Goal: Task Accomplishment & Management: Complete application form

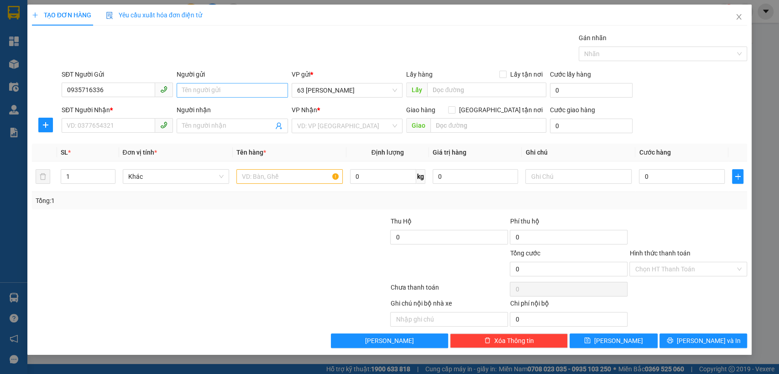
type input "0935716336"
click at [267, 89] on input "Người gửi" at bounding box center [232, 90] width 111 height 15
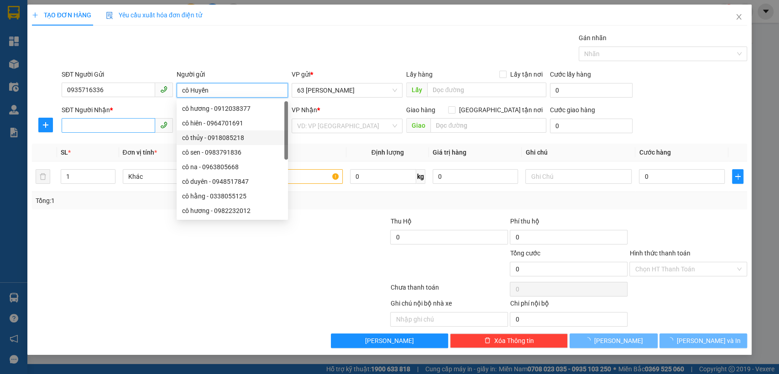
type input "cô Huyền"
click at [145, 126] on input "SĐT Người Nhận *" at bounding box center [109, 125] width 94 height 15
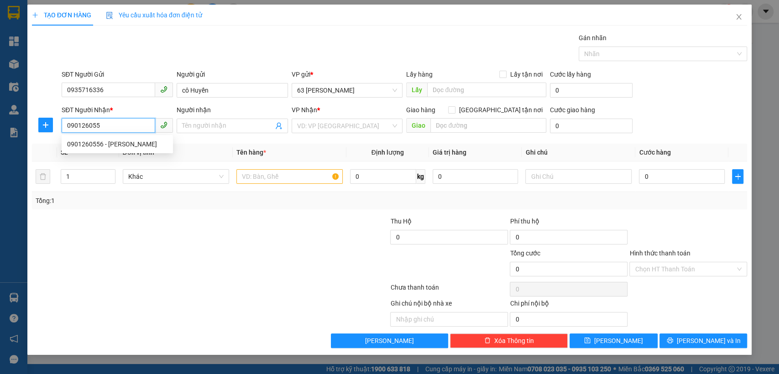
type input "0901260556"
click at [128, 146] on div "0901260556 - [PERSON_NAME]" at bounding box center [117, 144] width 100 height 10
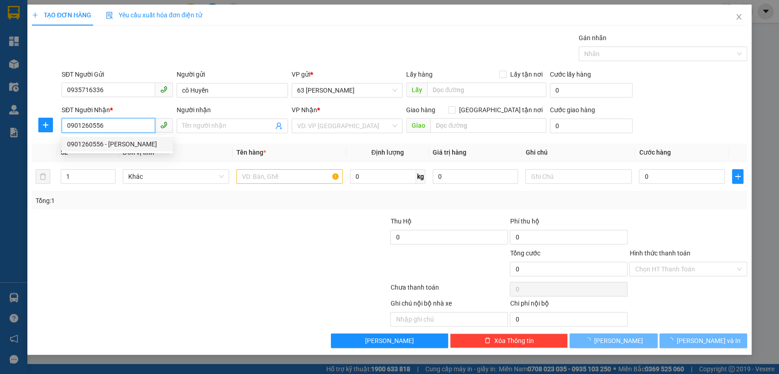
type input "[PERSON_NAME]"
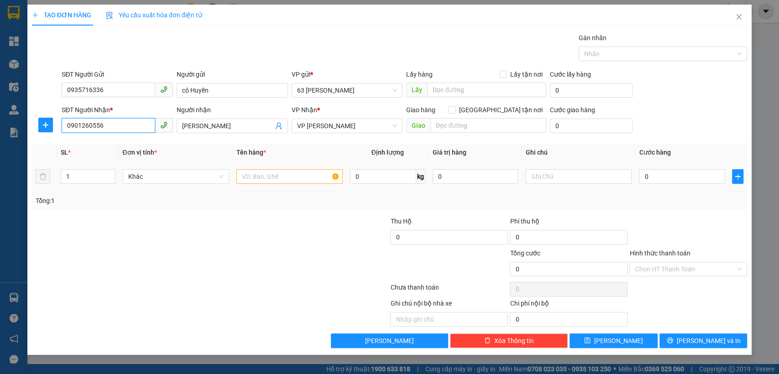
type input "0901260556"
click at [290, 176] on input "text" at bounding box center [289, 176] width 106 height 15
type input "tài liệu"
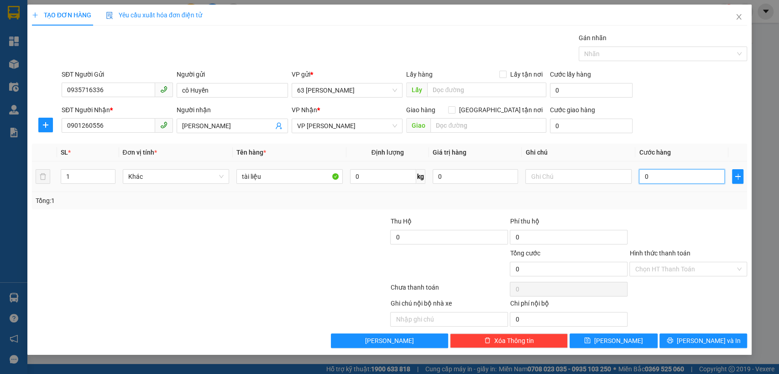
click at [673, 175] on input "0" at bounding box center [682, 176] width 86 height 15
type input "3"
type input "30"
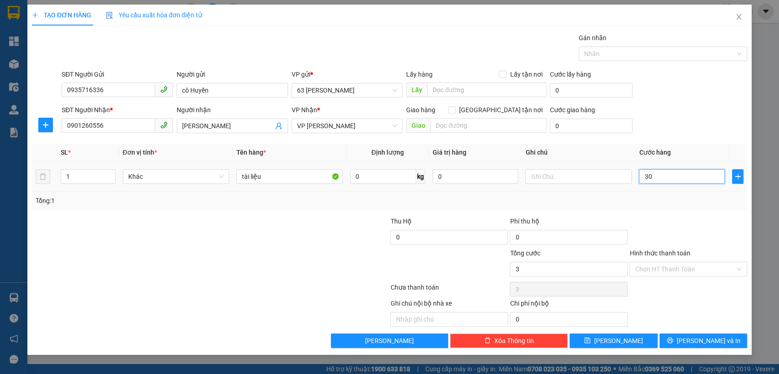
type input "30"
type input "300"
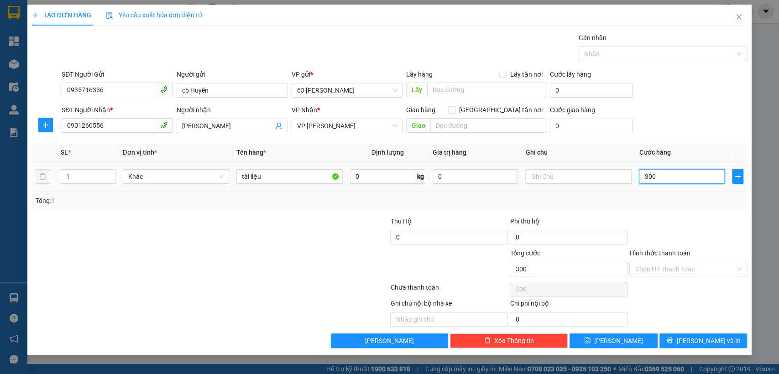
type input "3.000"
type input "30.000"
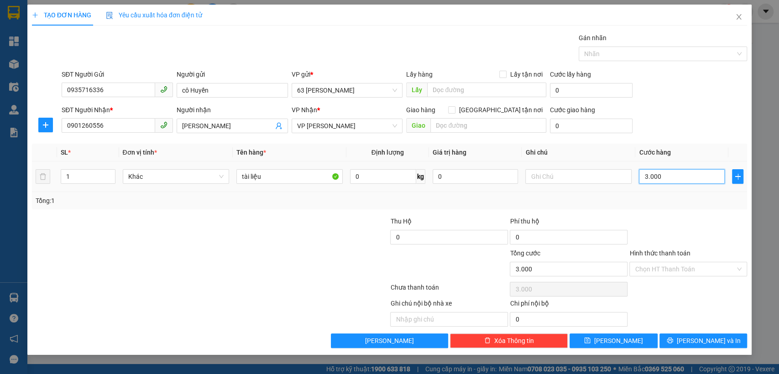
type input "30.000"
click at [667, 268] on input "Hình thức thanh toán" at bounding box center [685, 269] width 100 height 14
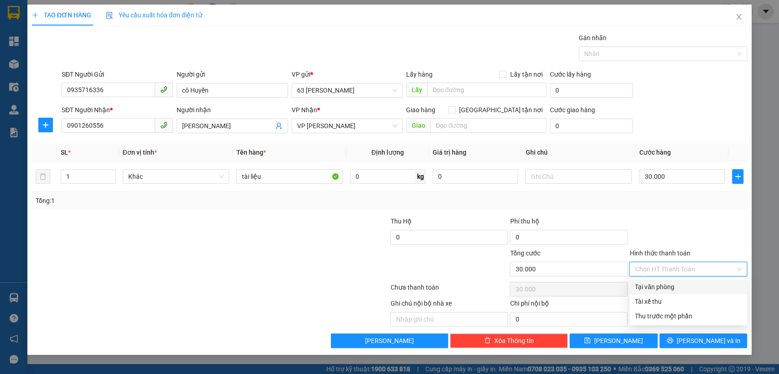
click at [651, 286] on div "Tại văn phòng" at bounding box center [688, 287] width 107 height 10
type input "0"
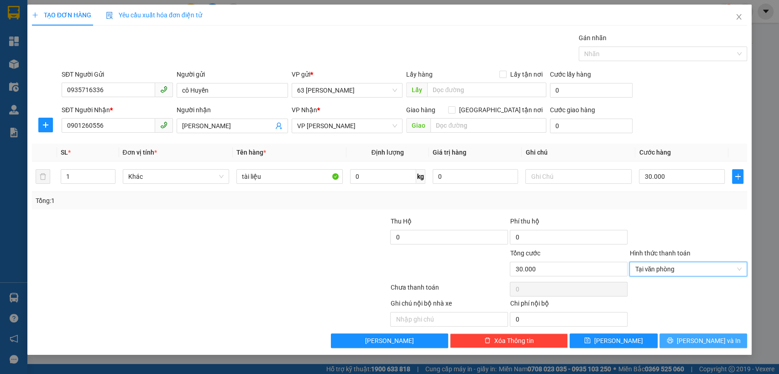
click at [679, 336] on button "[PERSON_NAME] và In" at bounding box center [703, 341] width 88 height 15
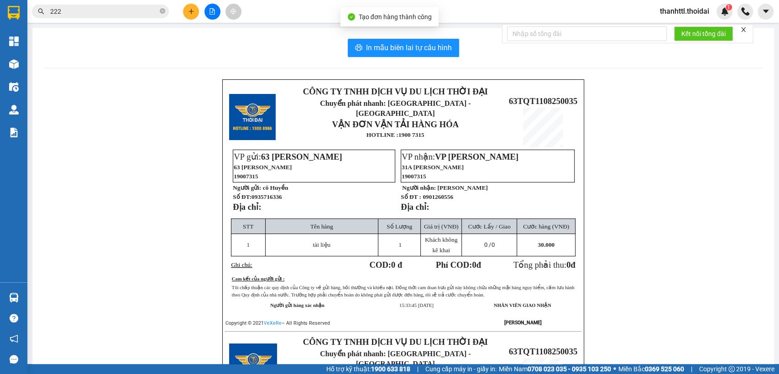
click at [404, 58] on div "In mẫu biên lai tự cấu hình CÔNG TY TNHH DỊCH VỤ DU LỊCH THỜI ĐẠI Chuyển phát n…" at bounding box center [403, 321] width 742 height 587
click at [404, 52] on span "In mẫu biên lai tự cấu hình" at bounding box center [409, 47] width 86 height 11
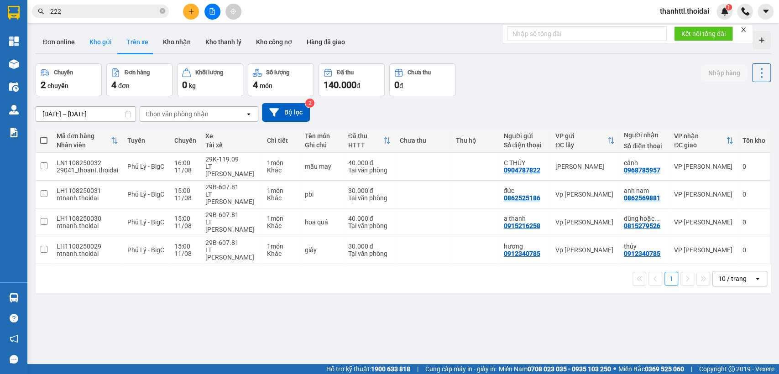
click at [92, 46] on button "Kho gửi" at bounding box center [100, 42] width 37 height 22
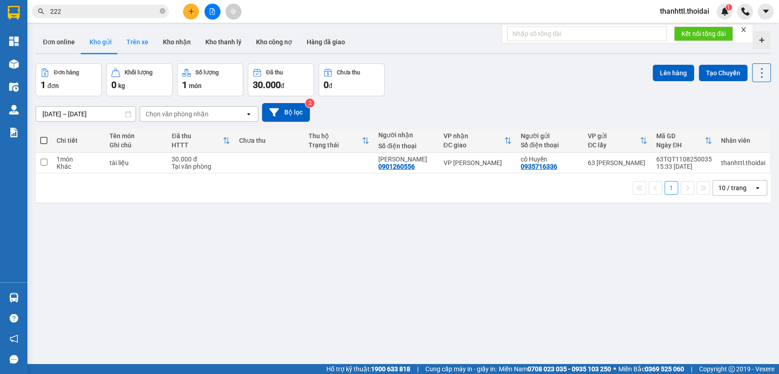
click at [133, 40] on button "Trên xe" at bounding box center [137, 42] width 37 height 22
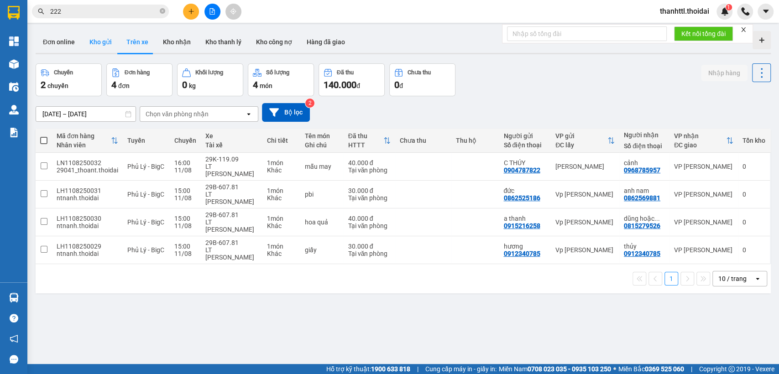
click at [97, 41] on button "Kho gửi" at bounding box center [100, 42] width 37 height 22
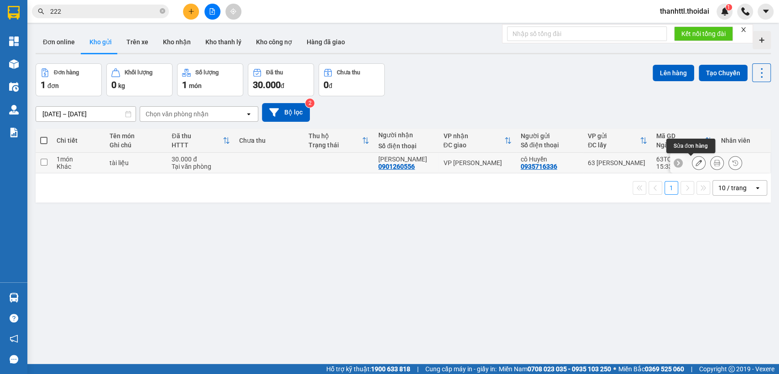
click at [696, 162] on icon at bounding box center [699, 163] width 6 height 6
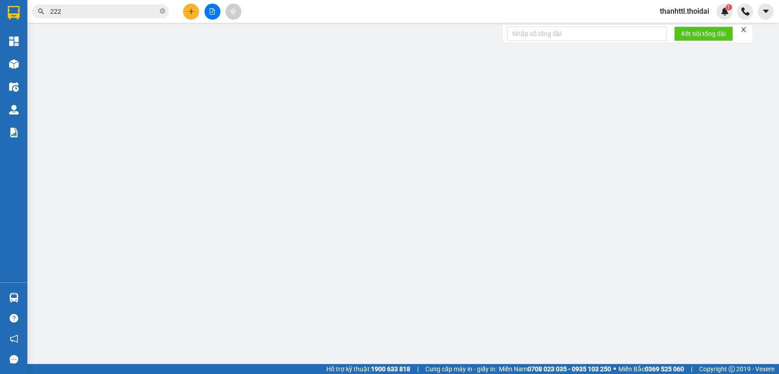
type input "0935716336"
type input "cô Huyền"
type input "0901260556"
type input "[PERSON_NAME]"
type input "30.000"
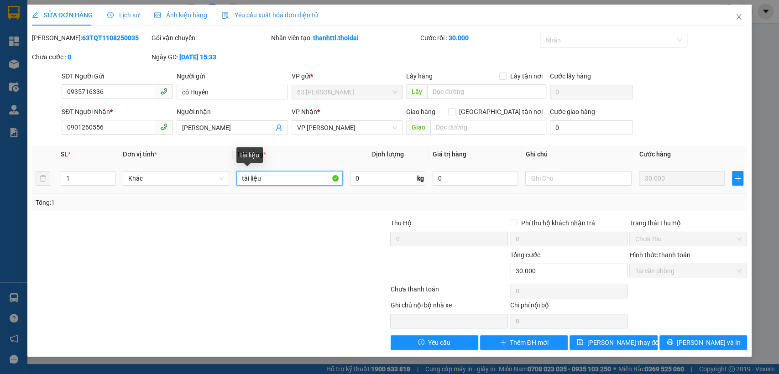
click at [272, 176] on input "tài liệu" at bounding box center [289, 178] width 106 height 15
type input "tài liệu"
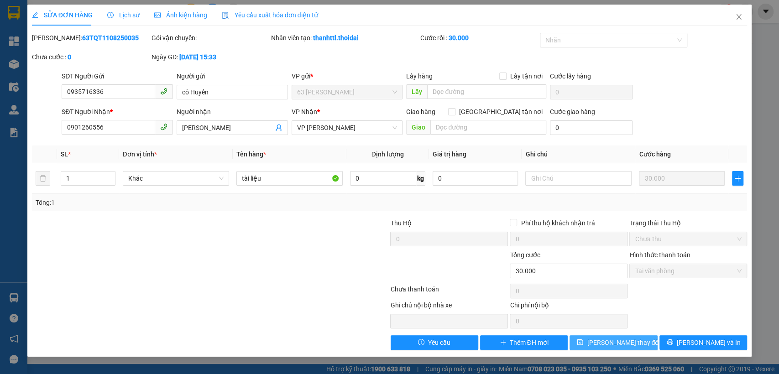
click at [629, 344] on span "[PERSON_NAME] thay đổi" at bounding box center [623, 343] width 73 height 10
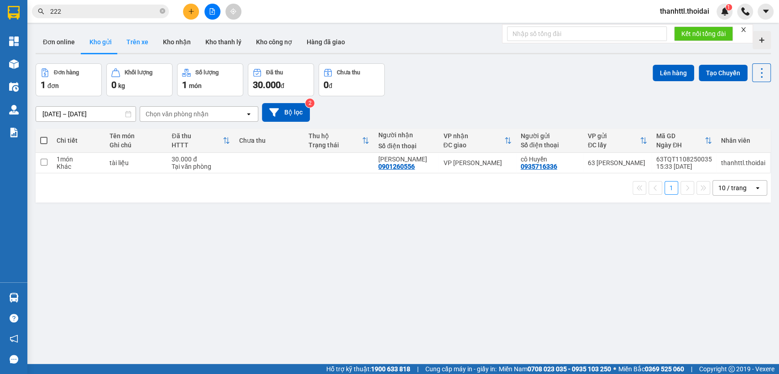
click at [145, 42] on button "Trên xe" at bounding box center [137, 42] width 37 height 22
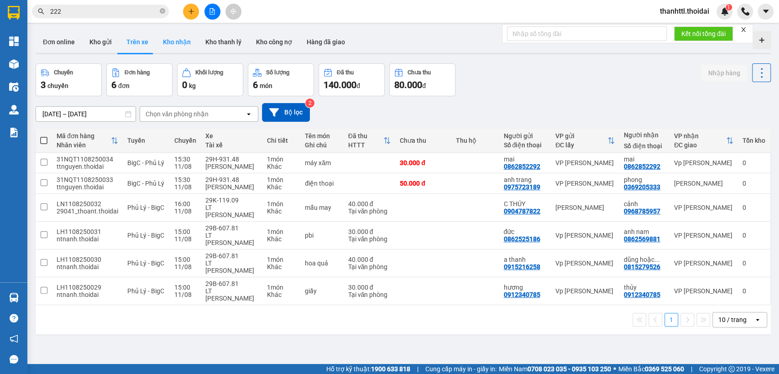
click at [171, 42] on button "Kho nhận" at bounding box center [177, 42] width 42 height 22
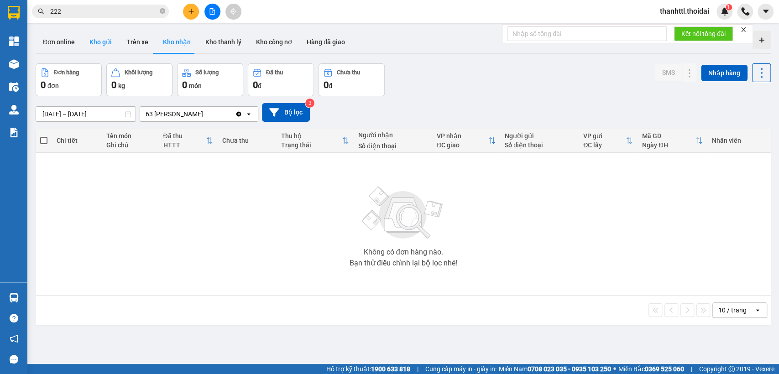
click at [103, 41] on button "Kho gửi" at bounding box center [100, 42] width 37 height 22
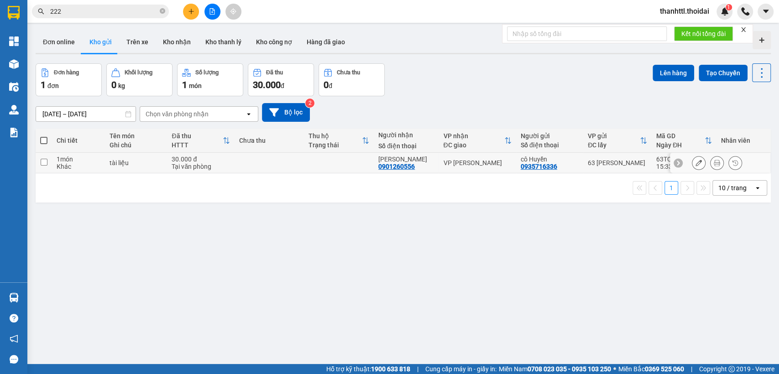
click at [45, 163] on input "checkbox" at bounding box center [44, 162] width 7 height 7
checkbox input "true"
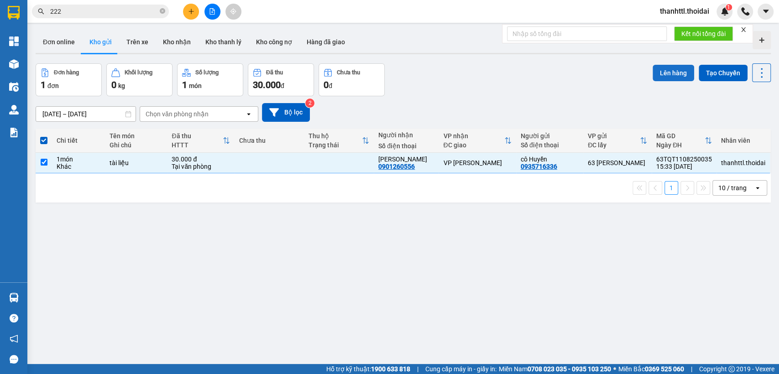
click at [665, 71] on button "Lên hàng" at bounding box center [674, 73] width 42 height 16
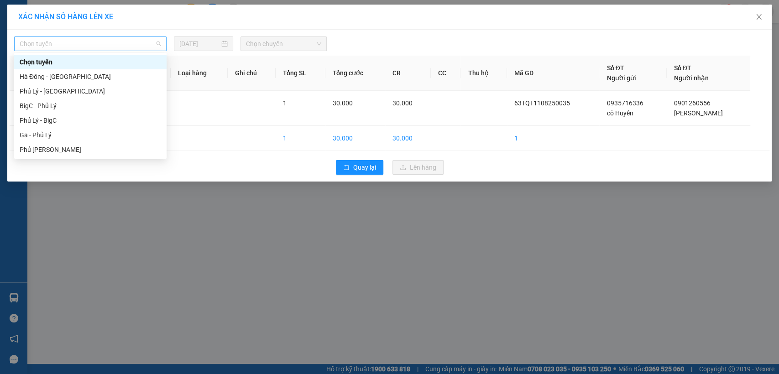
click at [159, 44] on span "Chọn tuyến" at bounding box center [90, 44] width 141 height 14
click at [61, 121] on div "Phủ Lý - BigC" at bounding box center [90, 120] width 141 height 10
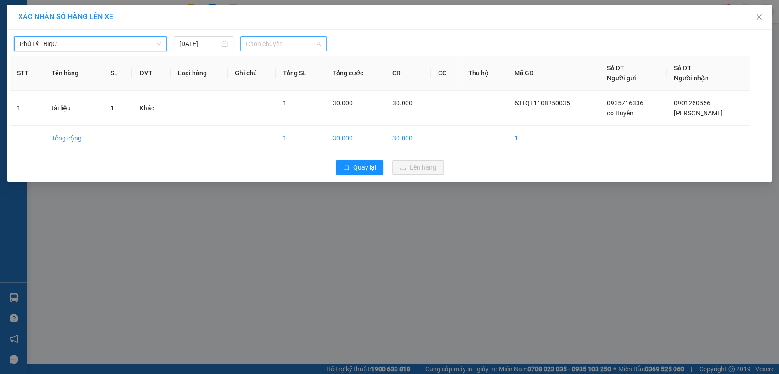
click at [319, 45] on span "Chọn chuyến" at bounding box center [283, 44] width 75 height 14
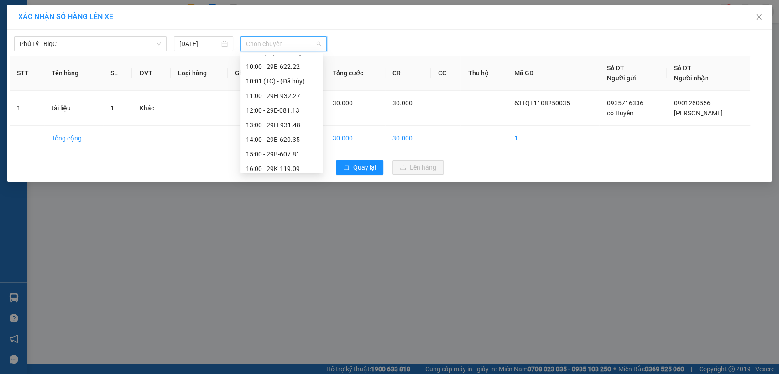
scroll to position [203, 0]
click at [258, 167] on div "16:00 - 29K-119.09" at bounding box center [281, 166] width 71 height 10
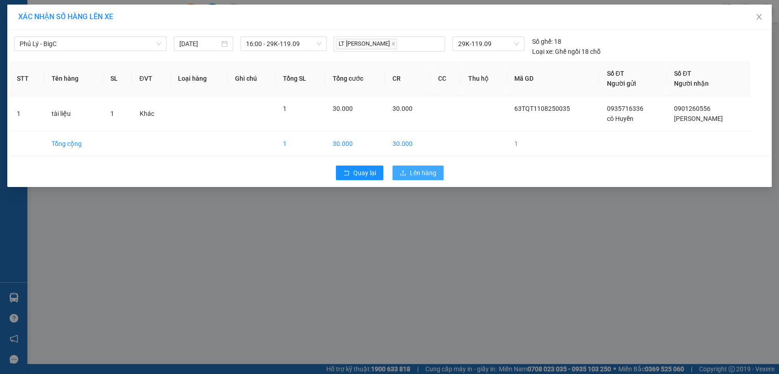
click at [419, 173] on span "Lên hàng" at bounding box center [423, 173] width 26 height 10
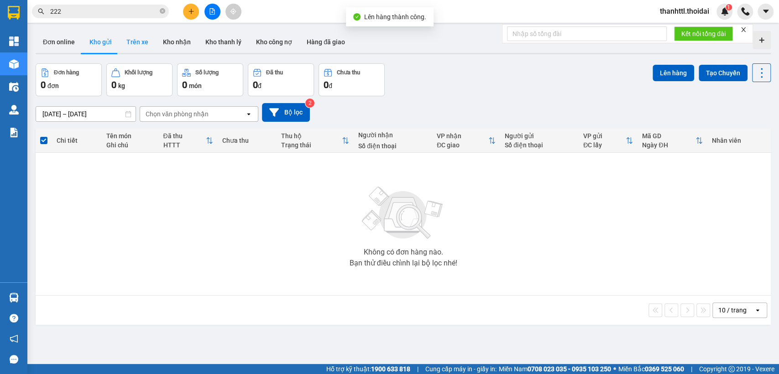
click at [142, 44] on button "Trên xe" at bounding box center [137, 42] width 37 height 22
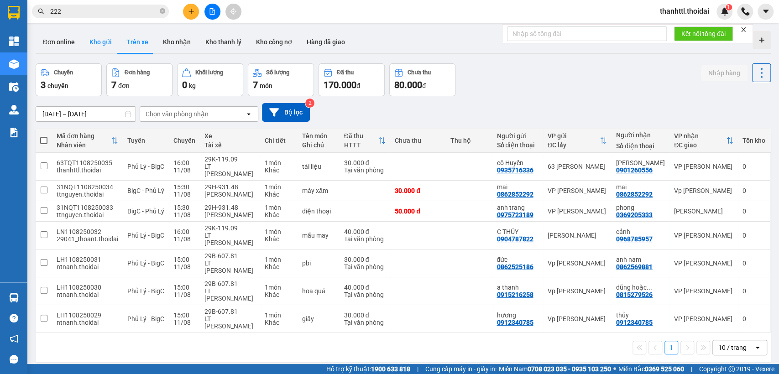
click at [100, 44] on button "Kho gửi" at bounding box center [100, 42] width 37 height 22
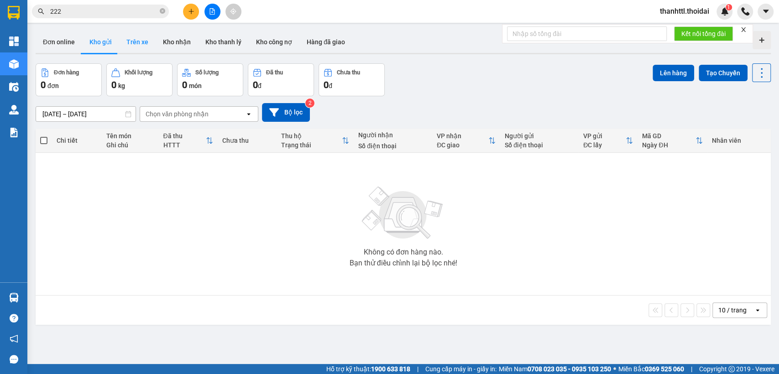
click at [127, 45] on button "Trên xe" at bounding box center [137, 42] width 37 height 22
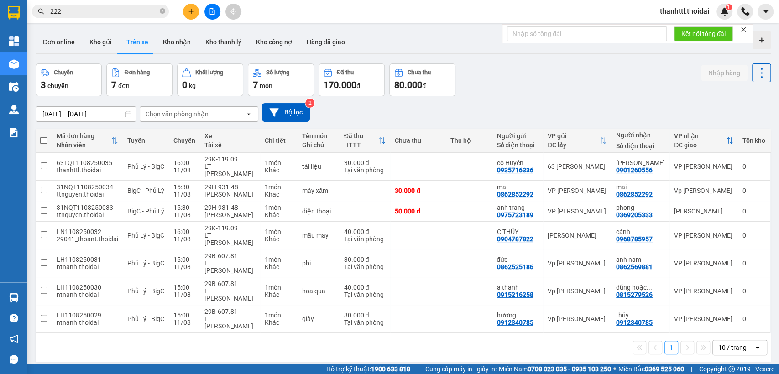
click at [127, 53] on div at bounding box center [135, 53] width 36 height 1
click at [188, 10] on icon "plus" at bounding box center [191, 11] width 6 height 6
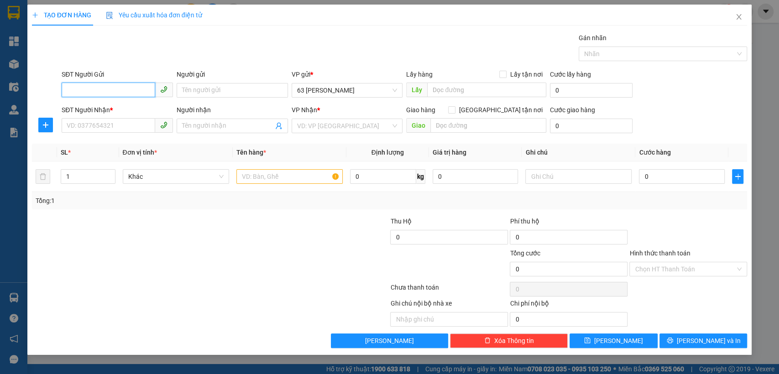
click at [138, 92] on input "SĐT Người Gửi" at bounding box center [109, 90] width 94 height 15
click at [120, 108] on div "0988369683 - [PERSON_NAME]" at bounding box center [117, 109] width 100 height 10
type input "0988369683"
type input "[PERSON_NAME]"
type input "0988369683"
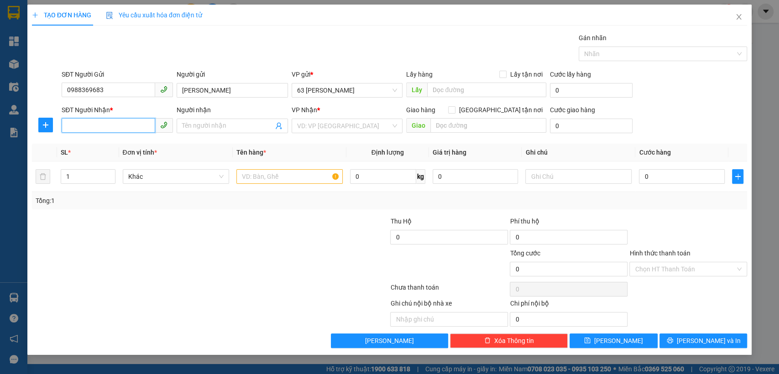
click at [101, 122] on input "SĐT Người Nhận *" at bounding box center [109, 125] width 94 height 15
click at [109, 126] on input "SĐT Người Nhận *" at bounding box center [109, 125] width 94 height 15
click at [99, 130] on input "SĐT Người Nhận *" at bounding box center [109, 125] width 94 height 15
type input "0"
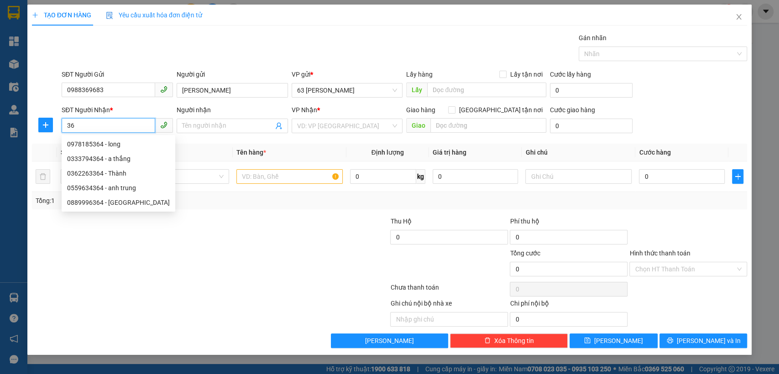
type input "3"
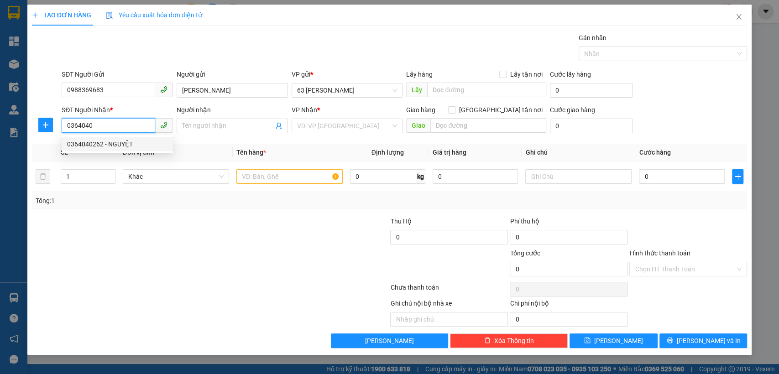
click at [106, 141] on div "0364040262 - NGUYỆT" at bounding box center [117, 144] width 100 height 10
type input "0364040262"
type input "NGUYỆT"
type input "0364040262"
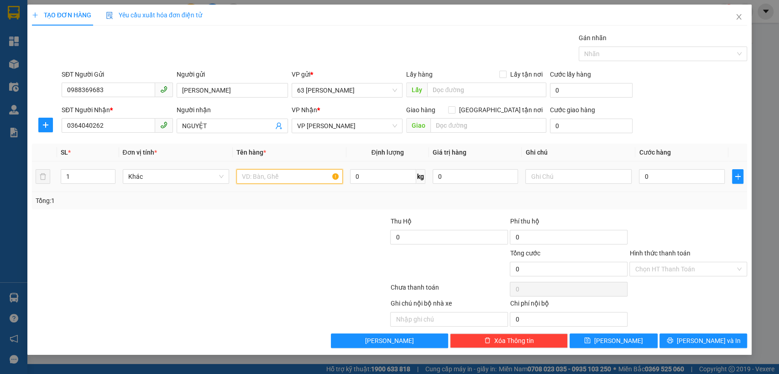
click at [260, 175] on input "text" at bounding box center [289, 176] width 106 height 15
type input "t liệu"
click at [686, 179] on input "0" at bounding box center [682, 176] width 86 height 15
type input "5"
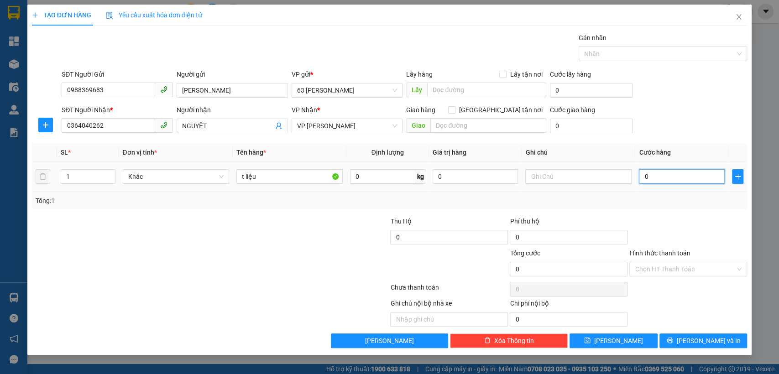
type input "5"
type input "50"
type input "500"
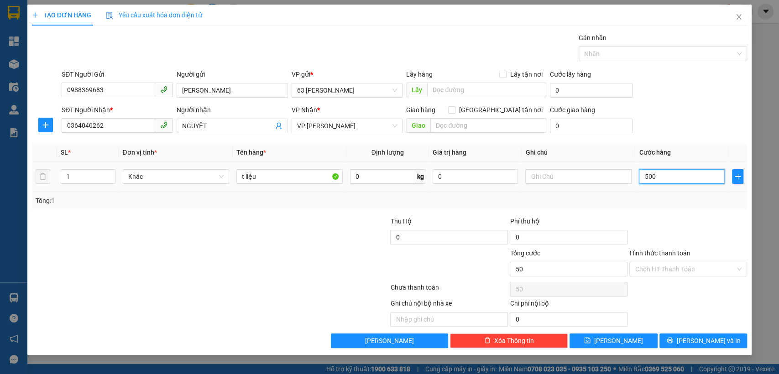
type input "500"
type input "5.000"
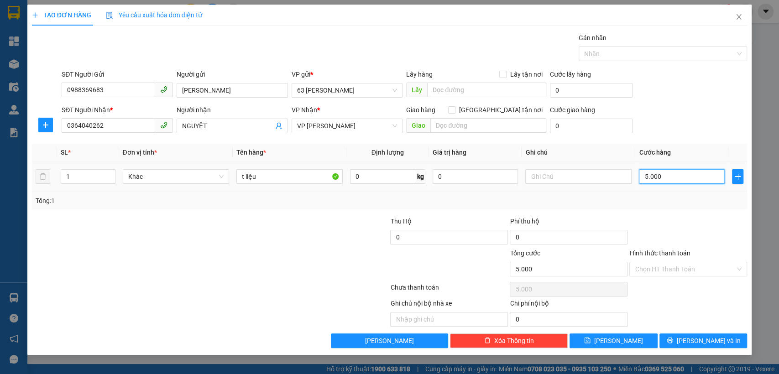
type input "50.000"
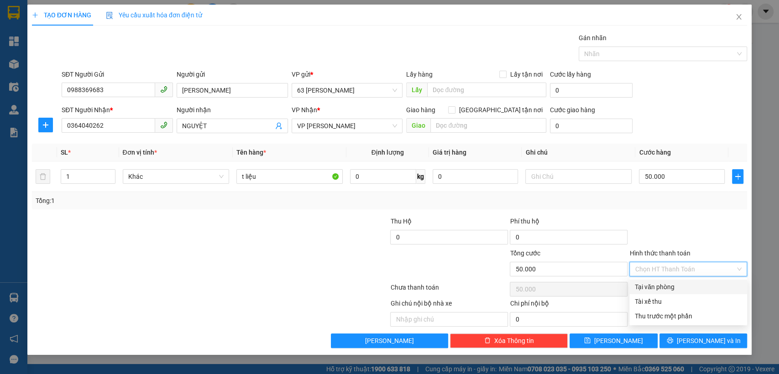
click at [671, 269] on input "Hình thức thanh toán" at bounding box center [685, 269] width 100 height 14
click at [660, 287] on div "Tại văn phòng" at bounding box center [688, 287] width 107 height 10
type input "0"
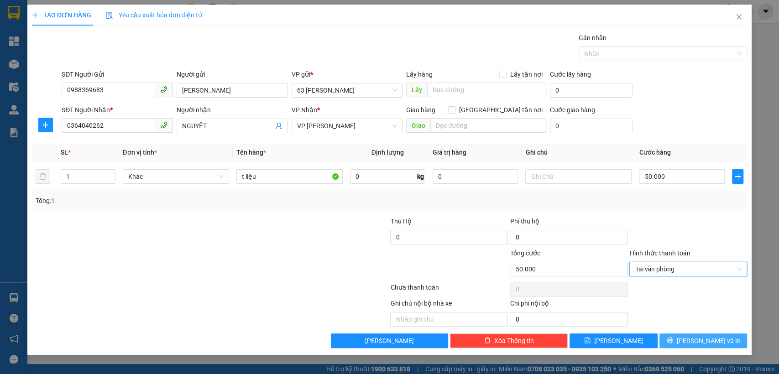
click at [672, 340] on button "[PERSON_NAME] và In" at bounding box center [703, 341] width 88 height 15
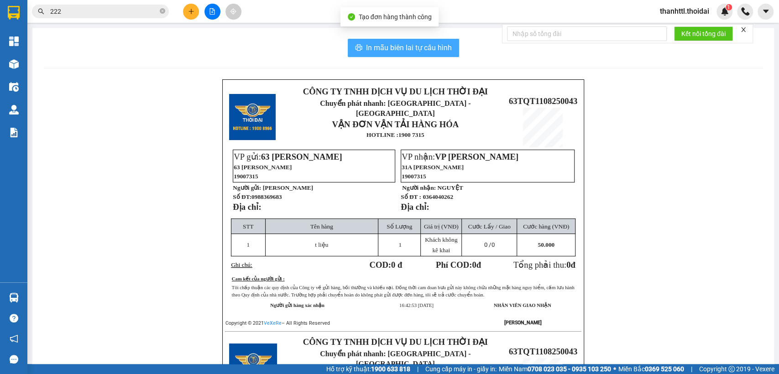
click at [412, 46] on span "In mẫu biên lai tự cấu hình" at bounding box center [409, 47] width 86 height 11
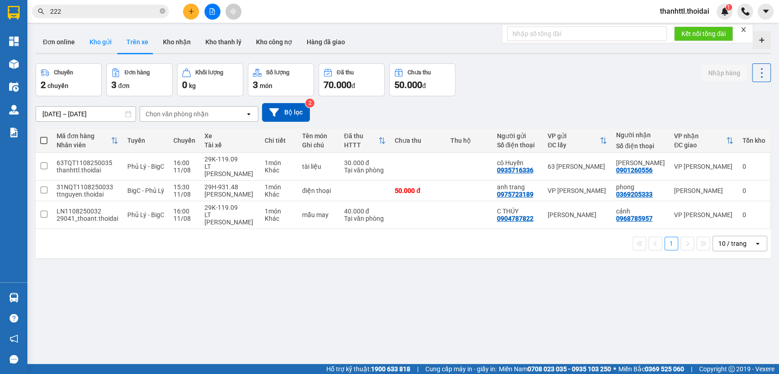
click at [93, 43] on button "Kho gửi" at bounding box center [100, 42] width 37 height 22
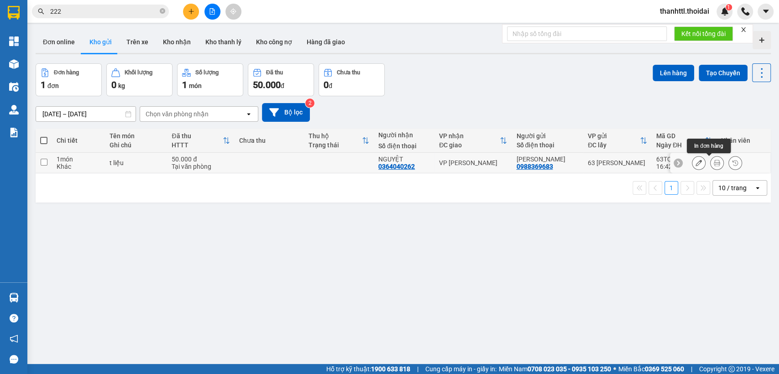
click at [714, 162] on icon at bounding box center [717, 163] width 6 height 6
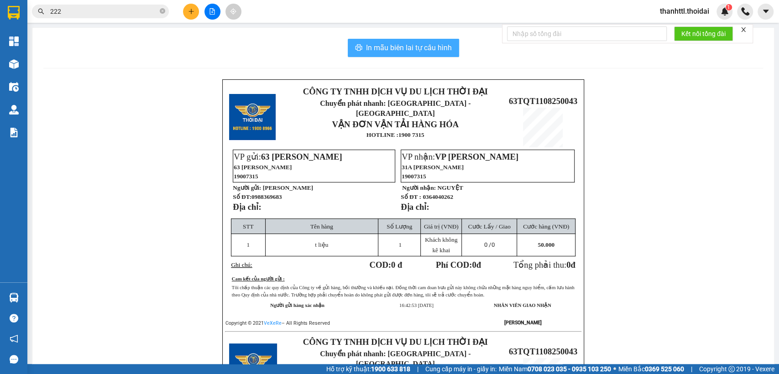
click at [376, 44] on span "In mẫu biên lai tự cấu hình" at bounding box center [409, 47] width 86 height 11
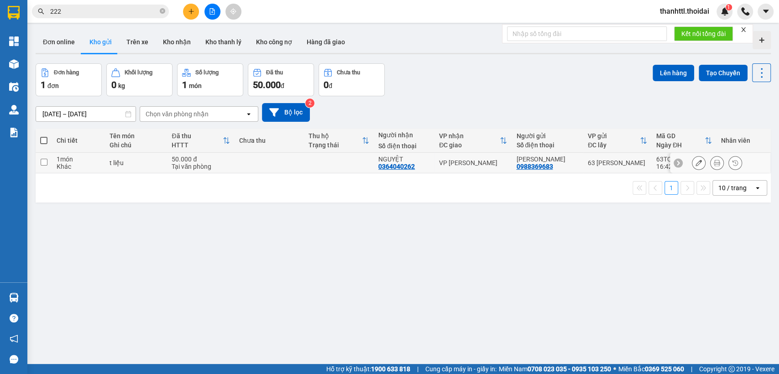
click at [43, 163] on input "checkbox" at bounding box center [44, 162] width 7 height 7
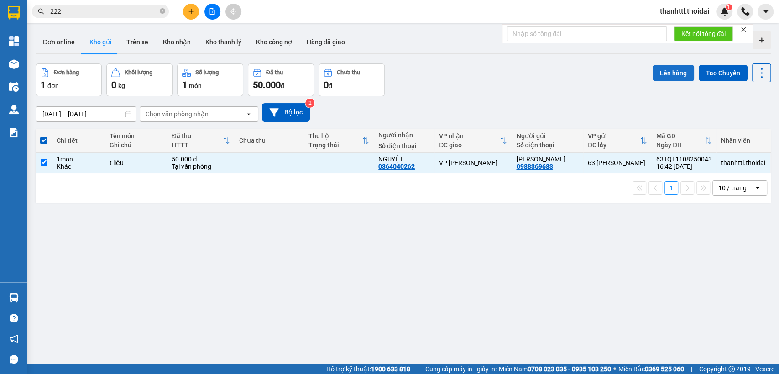
click at [659, 70] on button "Lên hàng" at bounding box center [674, 73] width 42 height 16
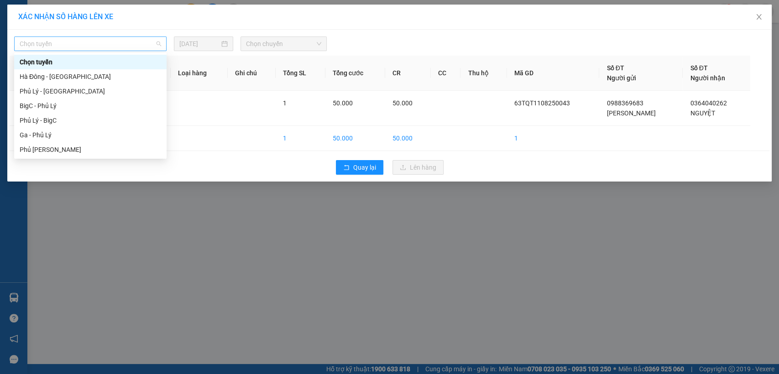
click at [160, 41] on span "Chọn tuyến" at bounding box center [90, 44] width 141 height 14
click at [57, 122] on div "Phủ Lý - BigC" at bounding box center [90, 120] width 141 height 10
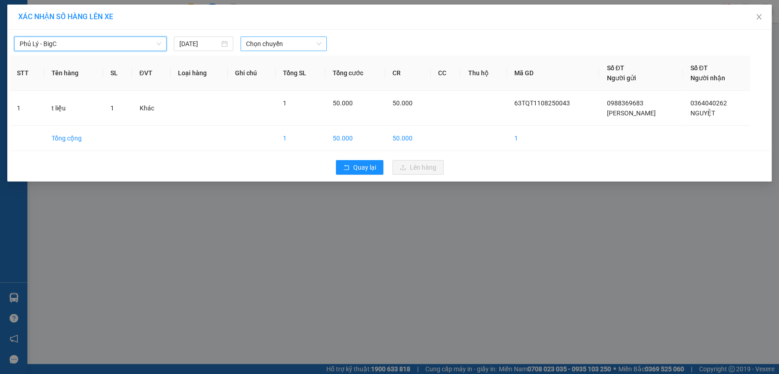
click at [317, 45] on span "Chọn chuyến" at bounding box center [283, 44] width 75 height 14
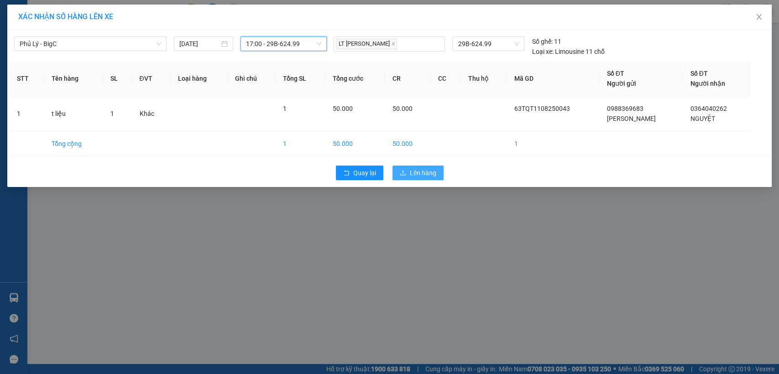
click at [415, 173] on span "Lên hàng" at bounding box center [423, 173] width 26 height 10
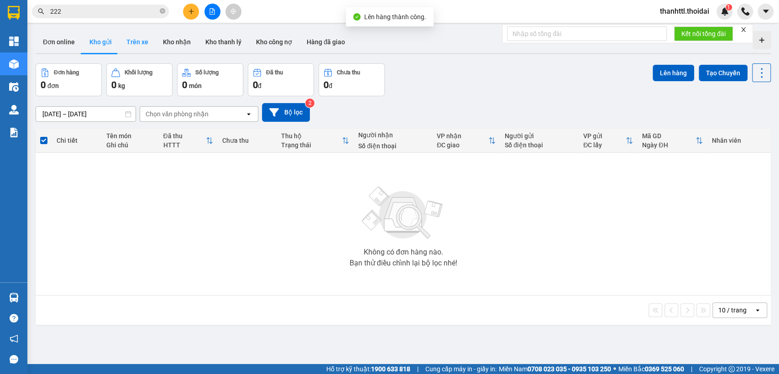
click at [136, 44] on button "Trên xe" at bounding box center [137, 42] width 37 height 22
